Goal: Information Seeking & Learning: Learn about a topic

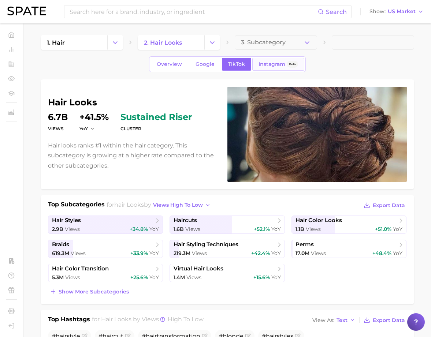
click at [267, 66] on span "Instagram" at bounding box center [271, 64] width 27 height 6
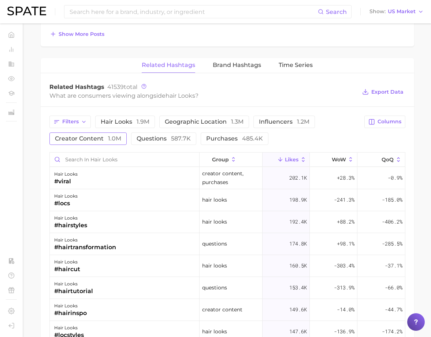
scroll to position [535, 0]
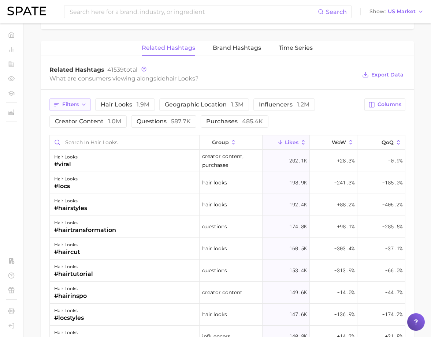
click at [67, 102] on span "Filters" at bounding box center [70, 104] width 16 height 6
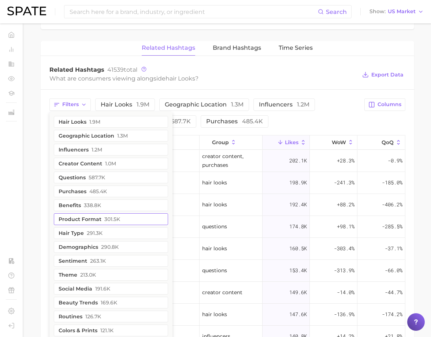
click at [94, 222] on button "Product format 301.5k" at bounding box center [111, 219] width 114 height 12
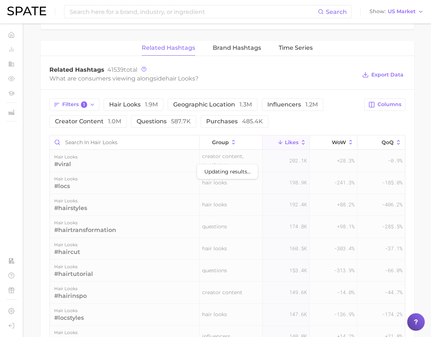
click at [287, 78] on div "What are consumers viewing alongside hair looks ?" at bounding box center [202, 79] width 307 height 10
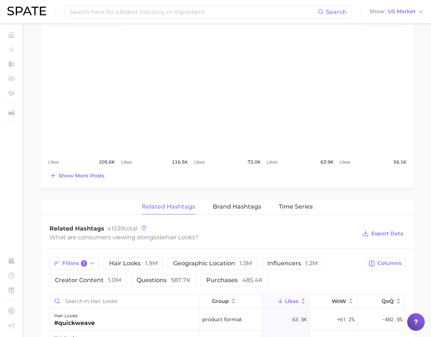
scroll to position [441, 0]
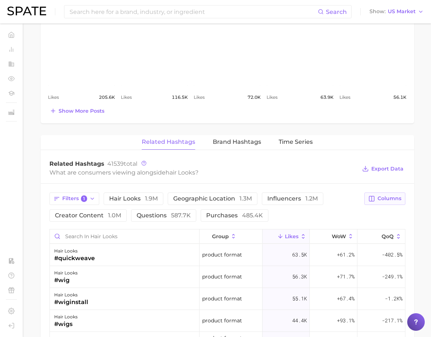
click at [391, 200] on span "Columns" at bounding box center [389, 198] width 24 height 6
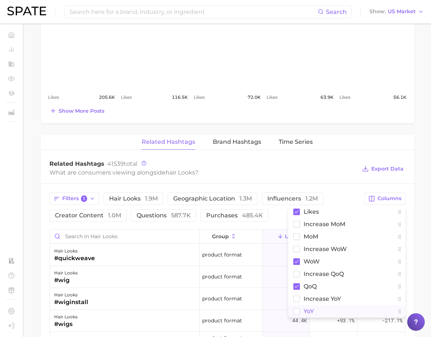
click at [309, 313] on span "YoY" at bounding box center [308, 311] width 10 height 6
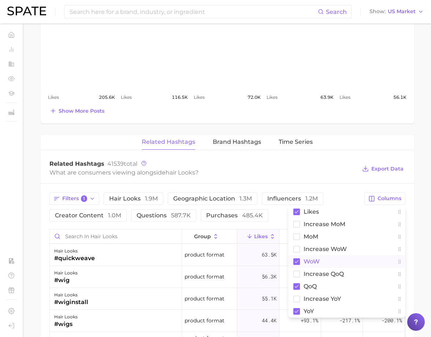
click at [298, 258] on icon at bounding box center [296, 261] width 7 height 7
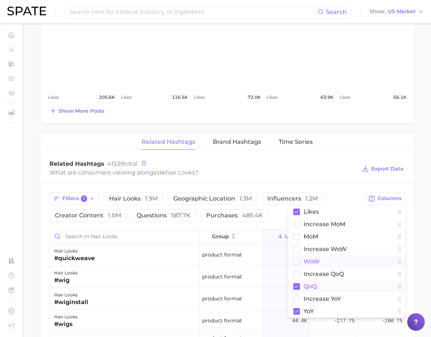
click at [297, 286] on rect at bounding box center [296, 286] width 7 height 7
click at [333, 180] on div "Related Hashtags 41539 total What are consumers viewing alongside hair looks ? …" at bounding box center [227, 168] width 373 height 29
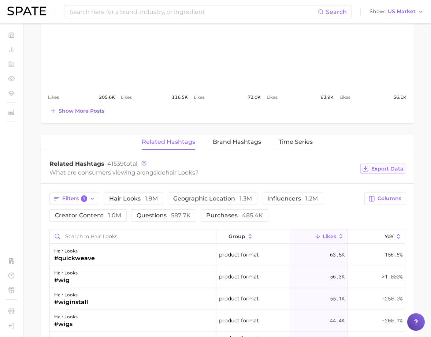
click at [385, 170] on span "Export Data" at bounding box center [387, 169] width 32 height 6
click at [275, 7] on input at bounding box center [193, 11] width 249 height 12
